Goal: Information Seeking & Learning: Learn about a topic

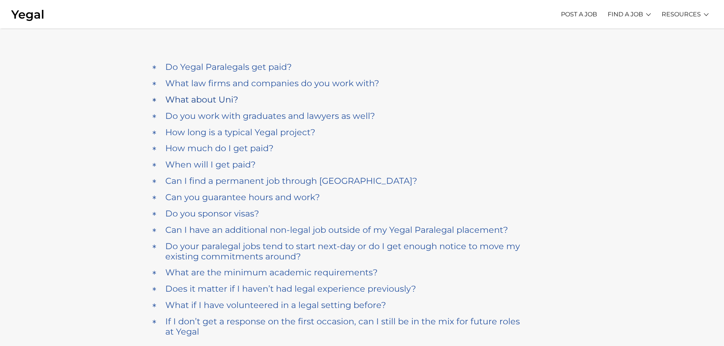
click at [205, 98] on h4 "What about Uni?" at bounding box center [201, 100] width 73 height 10
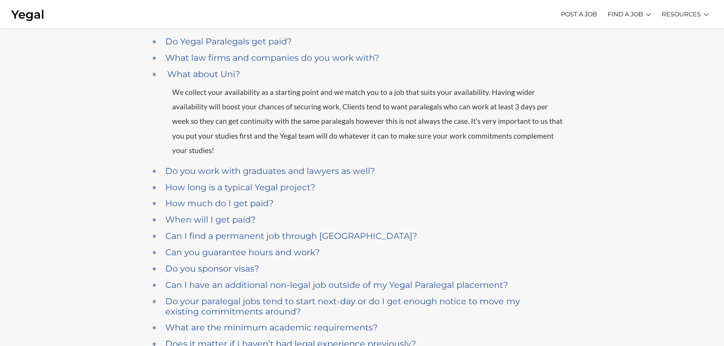
scroll to position [66, 0]
click at [240, 184] on h4 "How long is a typical Yegal project?" at bounding box center [240, 189] width 150 height 10
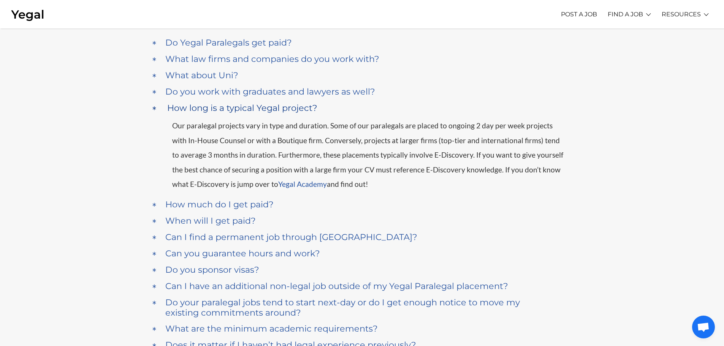
scroll to position [137, 0]
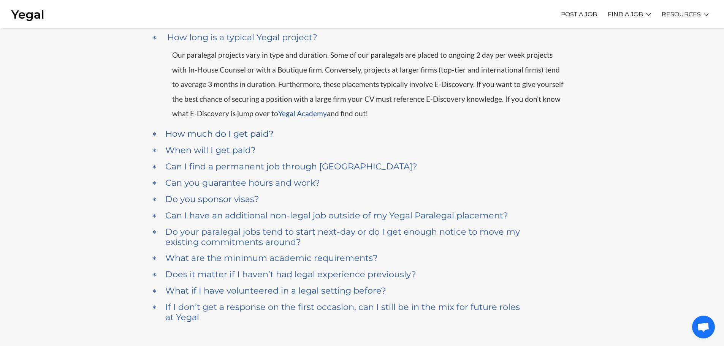
click at [215, 138] on h4 "How much do I get paid?" at bounding box center [219, 134] width 108 height 10
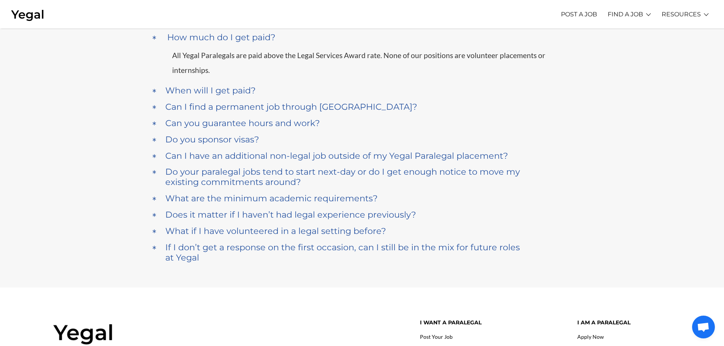
scroll to position [0, 0]
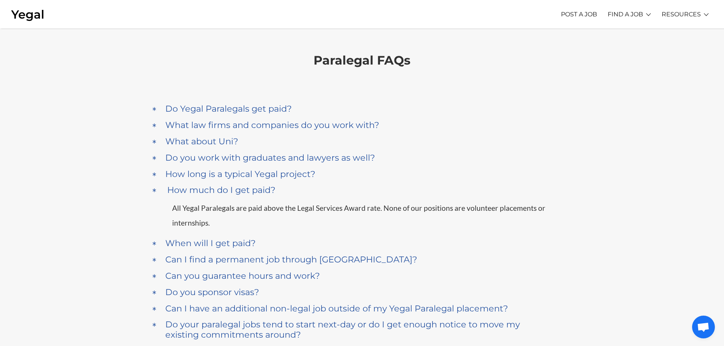
click at [269, 101] on div "a Do Yegal Paralegals get paid? Yes, of course. All our paralegals are paid abo…" at bounding box center [362, 109] width 422 height 16
click at [266, 110] on h4 "Do Yegal Paralegals get paid?" at bounding box center [228, 109] width 127 height 10
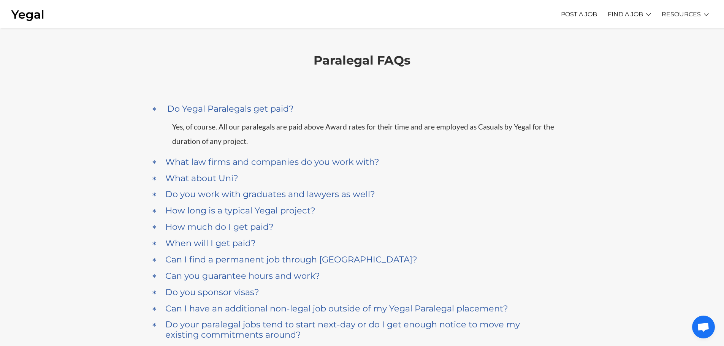
click at [211, 157] on h4 "What law firms and companies do you work with?" at bounding box center [272, 162] width 214 height 10
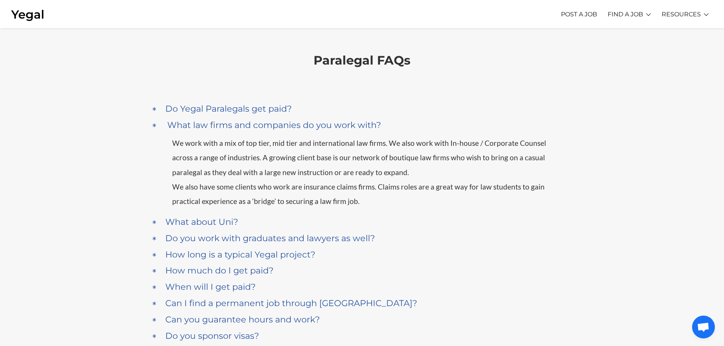
click at [29, 19] on img at bounding box center [27, 14] width 33 height 14
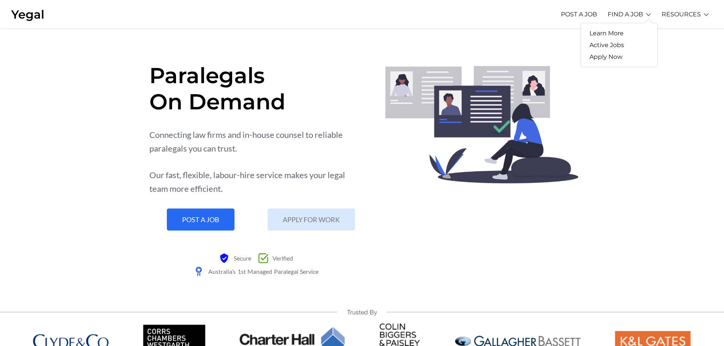
click at [649, 14] on li "FIND A JOB Learn More Active Jobs Apply Now" at bounding box center [629, 14] width 43 height 21
click at [610, 54] on link "Apply Now" at bounding box center [606, 57] width 50 height 12
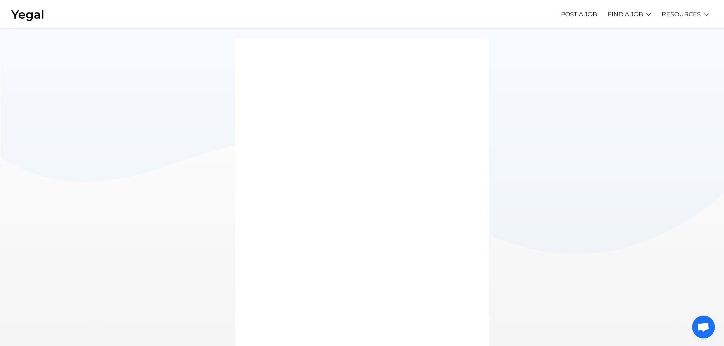
scroll to position [54, 0]
